Goal: Transaction & Acquisition: Purchase product/service

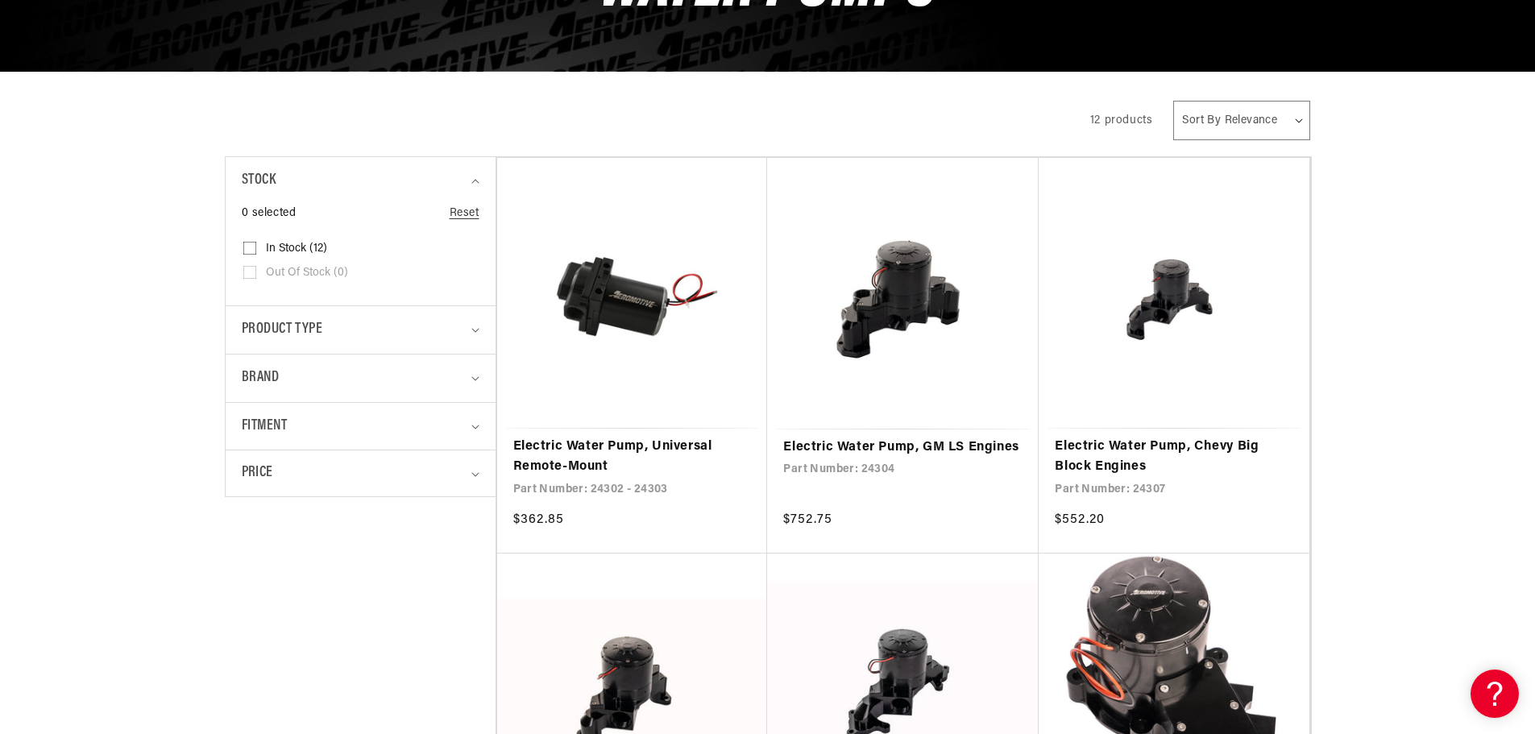
scroll to position [322, 0]
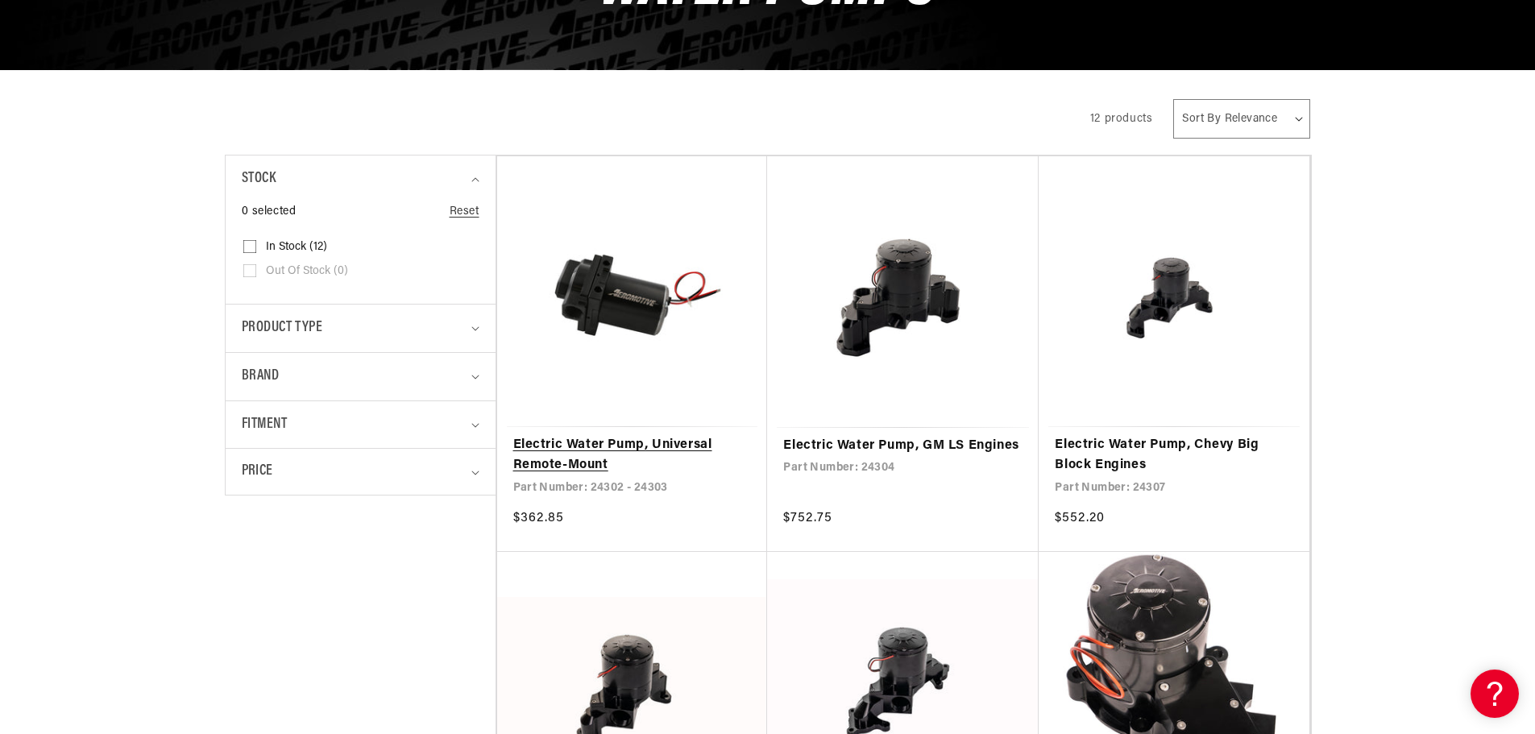
click at [603, 435] on link "Electric Water Pump, Universal Remote-Mount" at bounding box center [632, 455] width 238 height 41
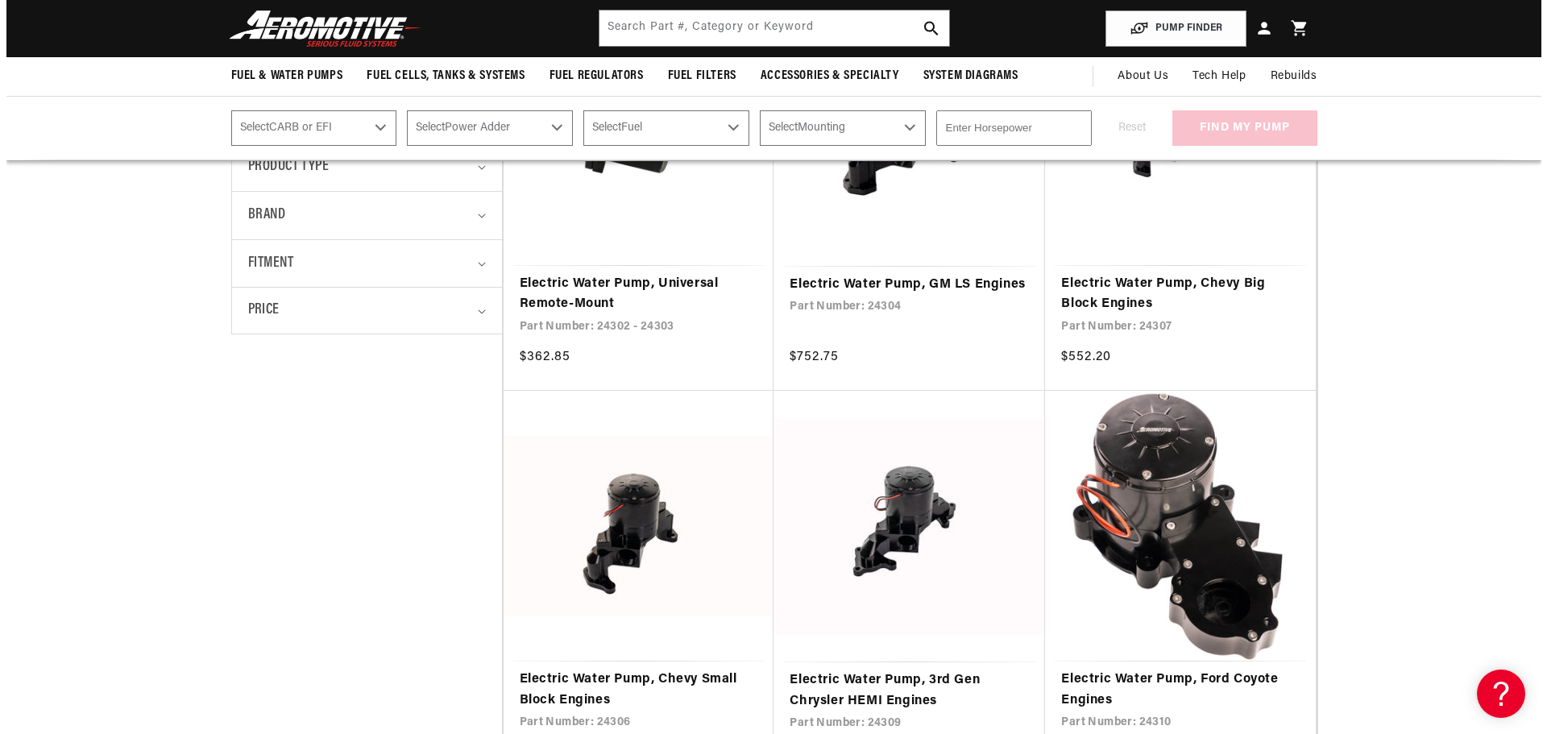
scroll to position [0, 0]
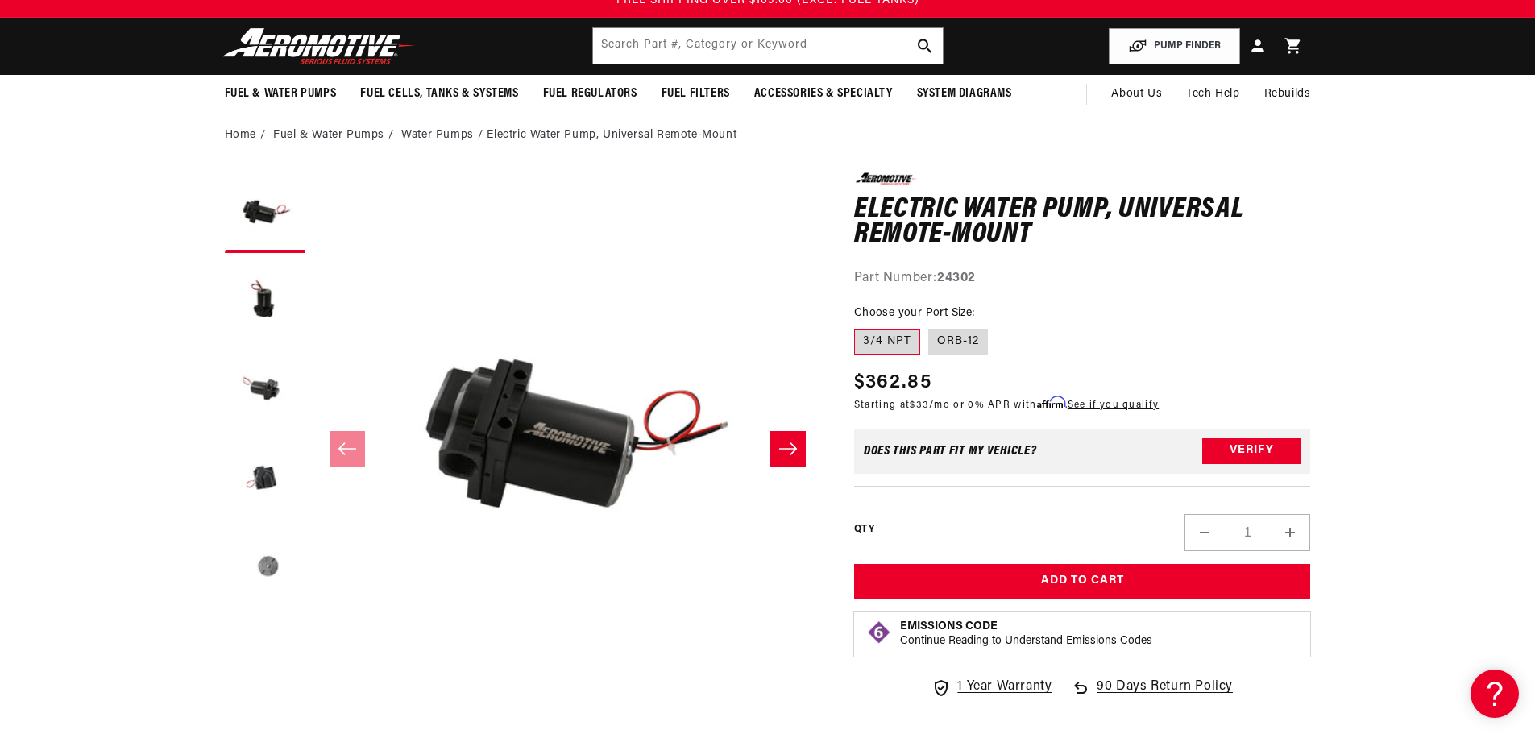
scroll to position [81, 0]
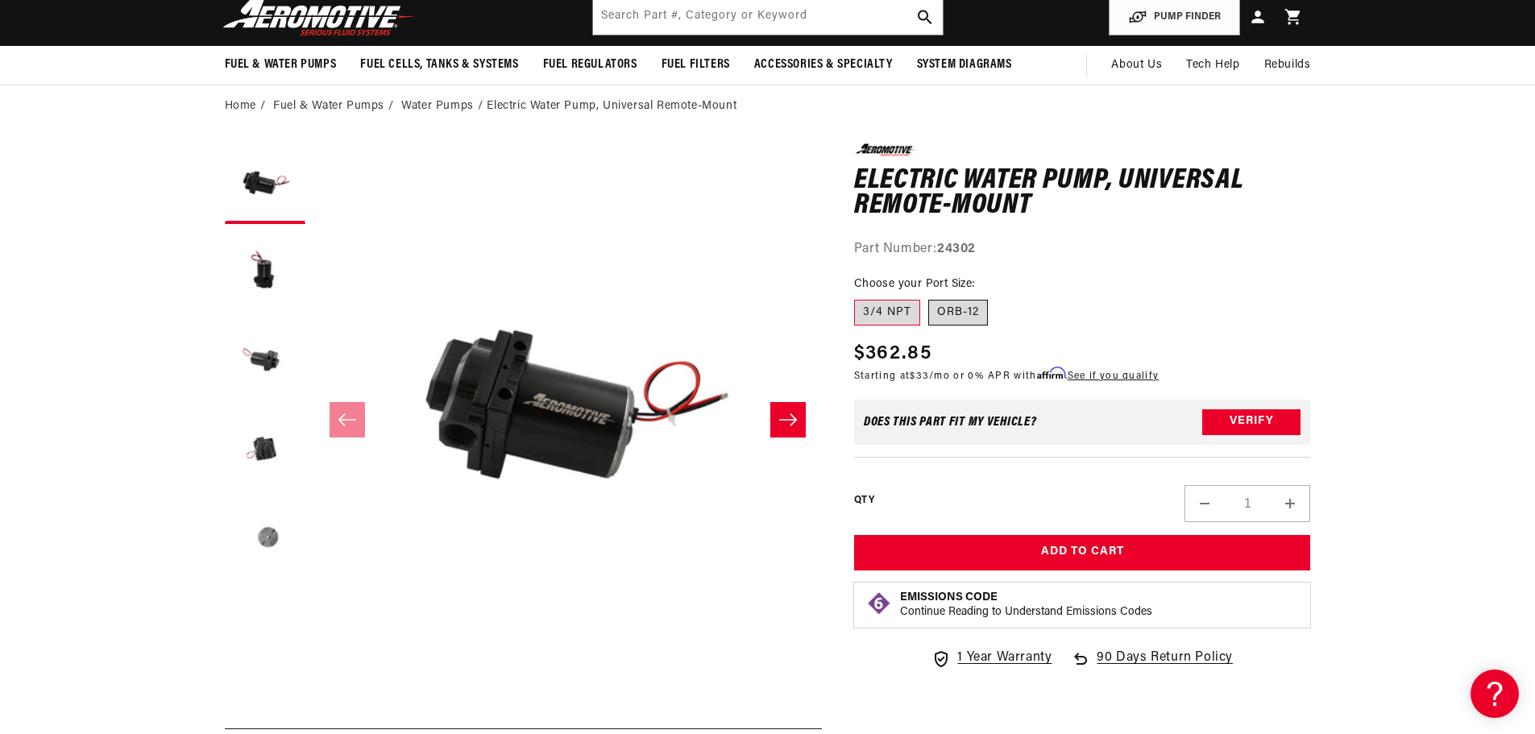
click at [960, 313] on label "ORB-12" at bounding box center [958, 313] width 60 height 26
click at [929, 297] on input "ORB-12" at bounding box center [928, 297] width 1 height 1
radio input "true"
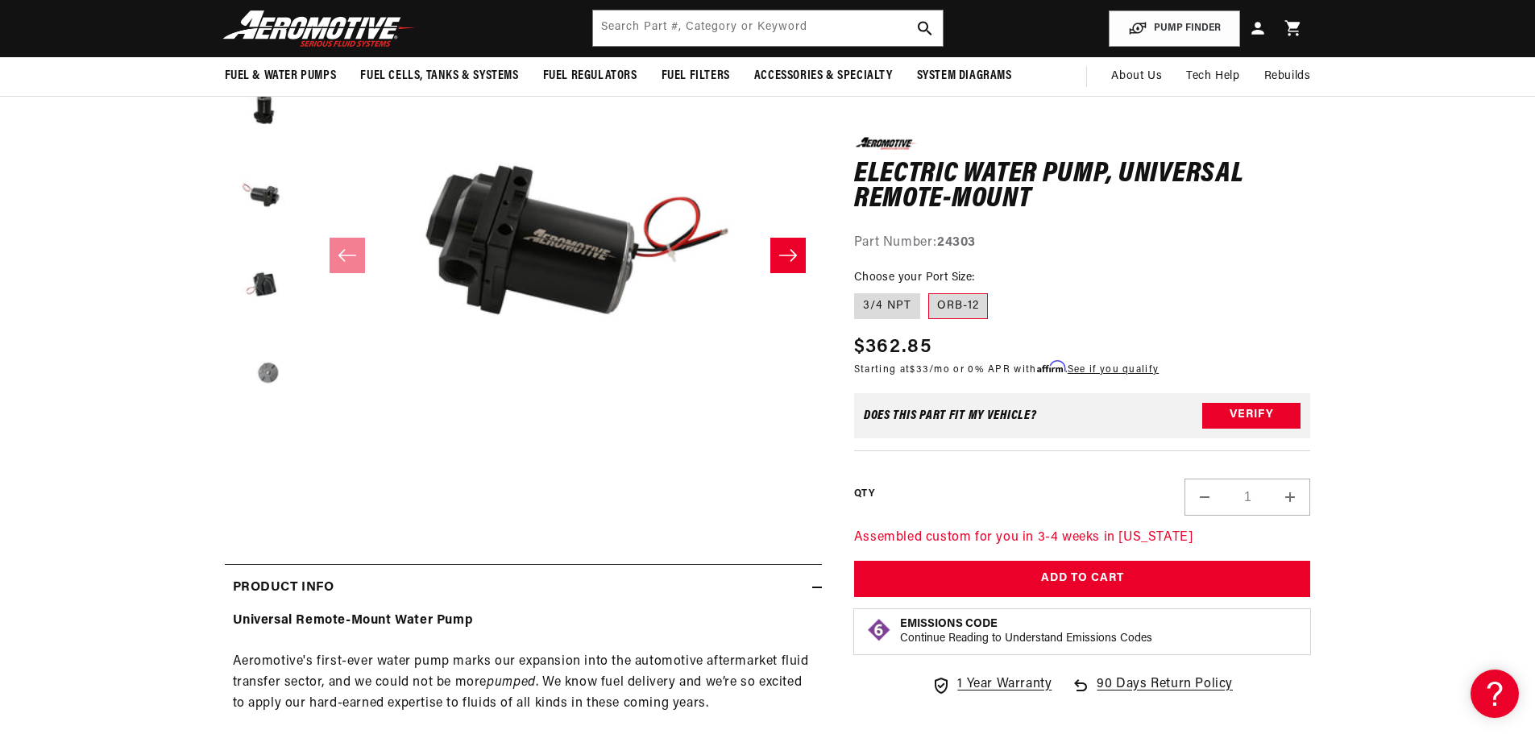
scroll to position [242, 0]
